Goal: Task Accomplishment & Management: Use online tool/utility

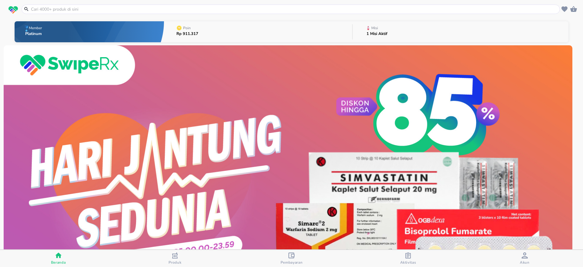
click at [407, 32] on button "Misi 1 Misi Aktif" at bounding box center [461, 32] width 216 height 24
